Goal: Transaction & Acquisition: Download file/media

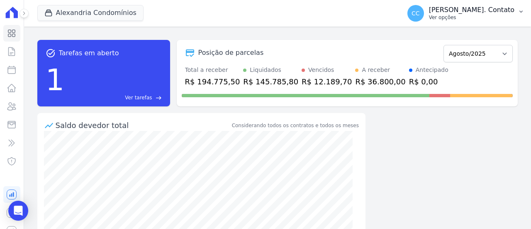
click at [490, 20] on p "Ver opções" at bounding box center [471, 17] width 85 height 7
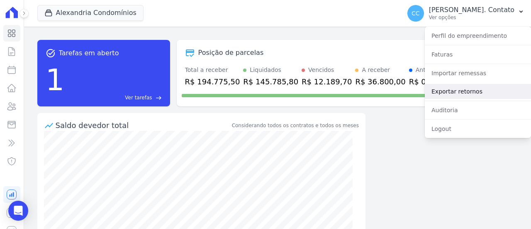
click at [475, 89] on link "Exportar retornos" at bounding box center [478, 91] width 106 height 15
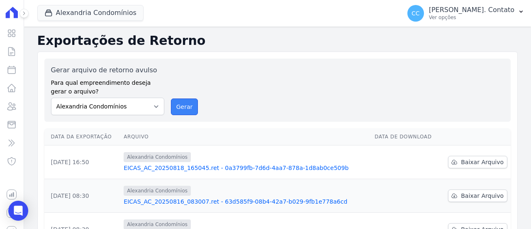
click at [186, 110] on button "Gerar" at bounding box center [184, 106] width 27 height 17
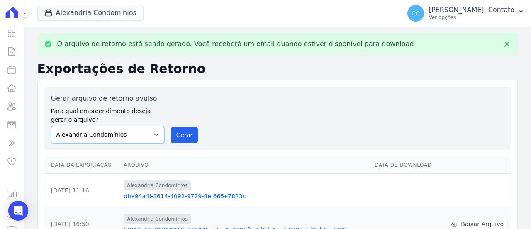
click at [125, 140] on select "Alexandria Condomínios LEIDENS INCORPORACOES" at bounding box center [107, 134] width 113 height 17
click at [223, 192] on link "dbe94a4f-3614-4092-9729-8ef665e7823c" at bounding box center [246, 196] width 244 height 8
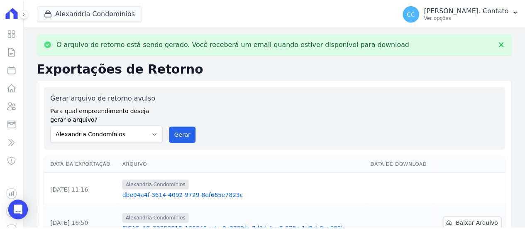
scroll to position [83, 0]
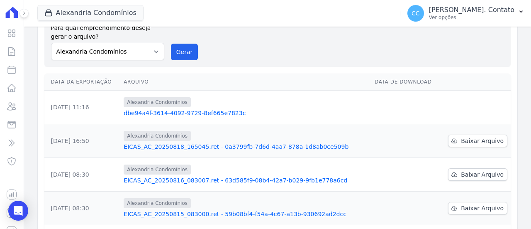
click at [209, 143] on link "EICAS_AC_20250818_165045.ret - 0a3799fb-7d6d-4aa7-878a-1d8ab0ce509b" at bounding box center [246, 146] width 244 height 8
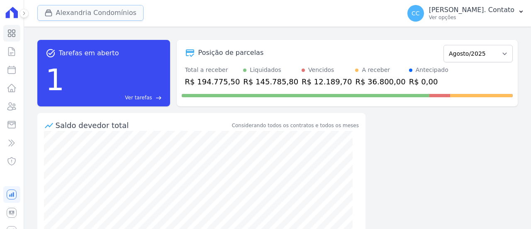
click at [111, 5] on button "Alexandria Condomínios" at bounding box center [90, 13] width 106 height 16
click at [72, 17] on button "Alexandria Condomínios" at bounding box center [90, 13] width 106 height 16
click at [489, 17] on p "Ver opções" at bounding box center [471, 17] width 85 height 7
click at [521, 13] on icon "button" at bounding box center [521, 11] width 7 height 7
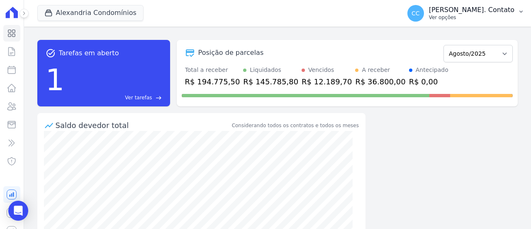
click at [524, 9] on button "CC [PERSON_NAME]. Contato Ver opções" at bounding box center [466, 13] width 130 height 23
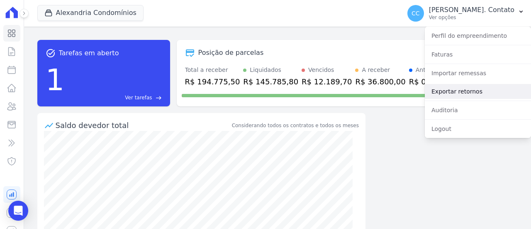
click at [470, 95] on link "Exportar retornos" at bounding box center [478, 91] width 106 height 15
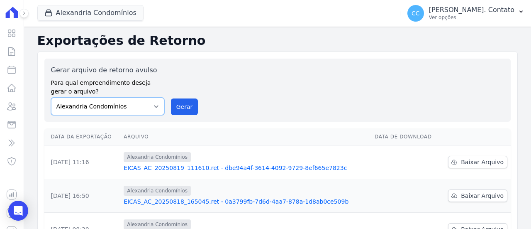
click at [105, 112] on select "Alexandria Condomínios LEIDENS INCORPORACOES" at bounding box center [107, 106] width 113 height 17
select select "5bdeb93c-2a41-4d1a-9363-39a0f0c73ecf"
click at [51, 98] on select "Alexandria Condomínios LEIDENS INCORPORACOES" at bounding box center [107, 106] width 113 height 17
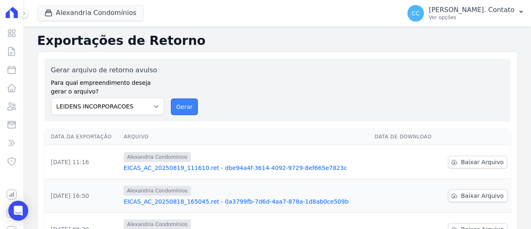
click at [177, 110] on button "Gerar" at bounding box center [184, 106] width 27 height 17
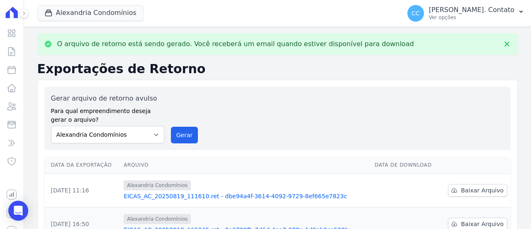
click at [258, 195] on link "EICAS_AC_20250819_111610.ret - dbe94a4f-3614-4092-9729-8ef665e7823c" at bounding box center [246, 196] width 244 height 8
